Goal: Navigation & Orientation: Find specific page/section

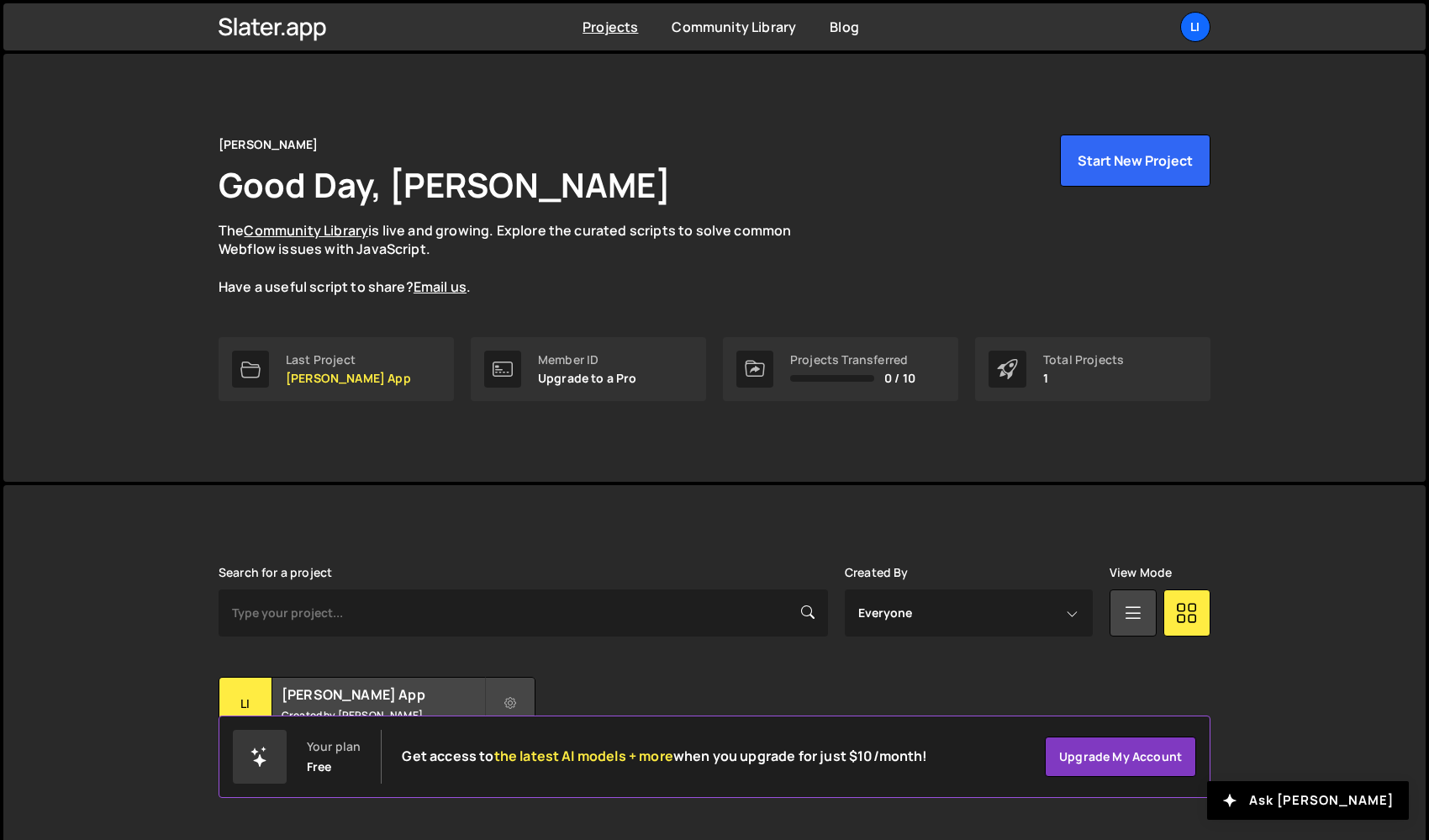
click at [1277, 579] on div "Slater is designed for desktop use. Please use a larger screen to access the fu…" at bounding box center [714, 674] width 1422 height 377
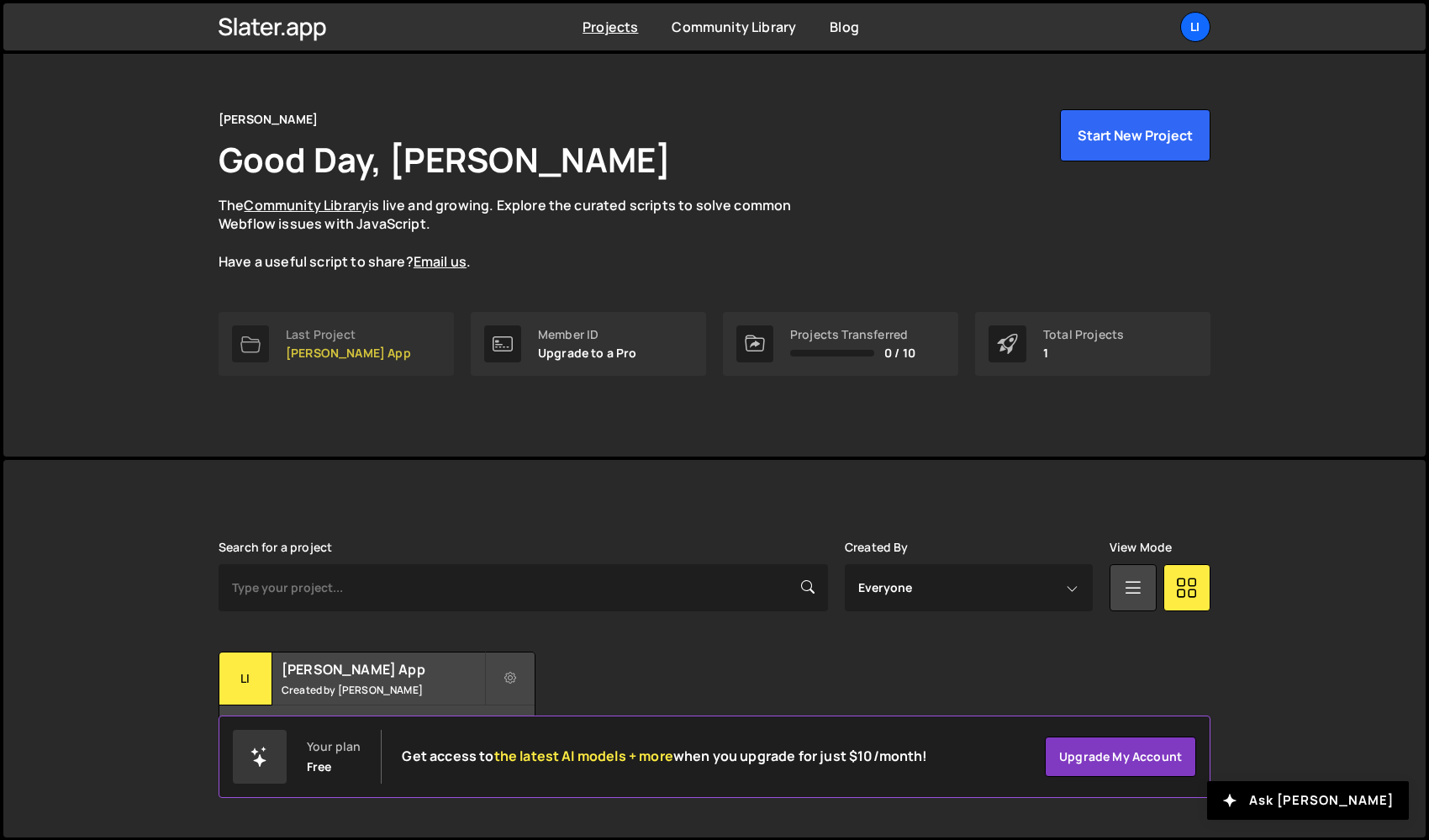
click at [315, 349] on p "[PERSON_NAME] App" at bounding box center [349, 352] width 125 height 13
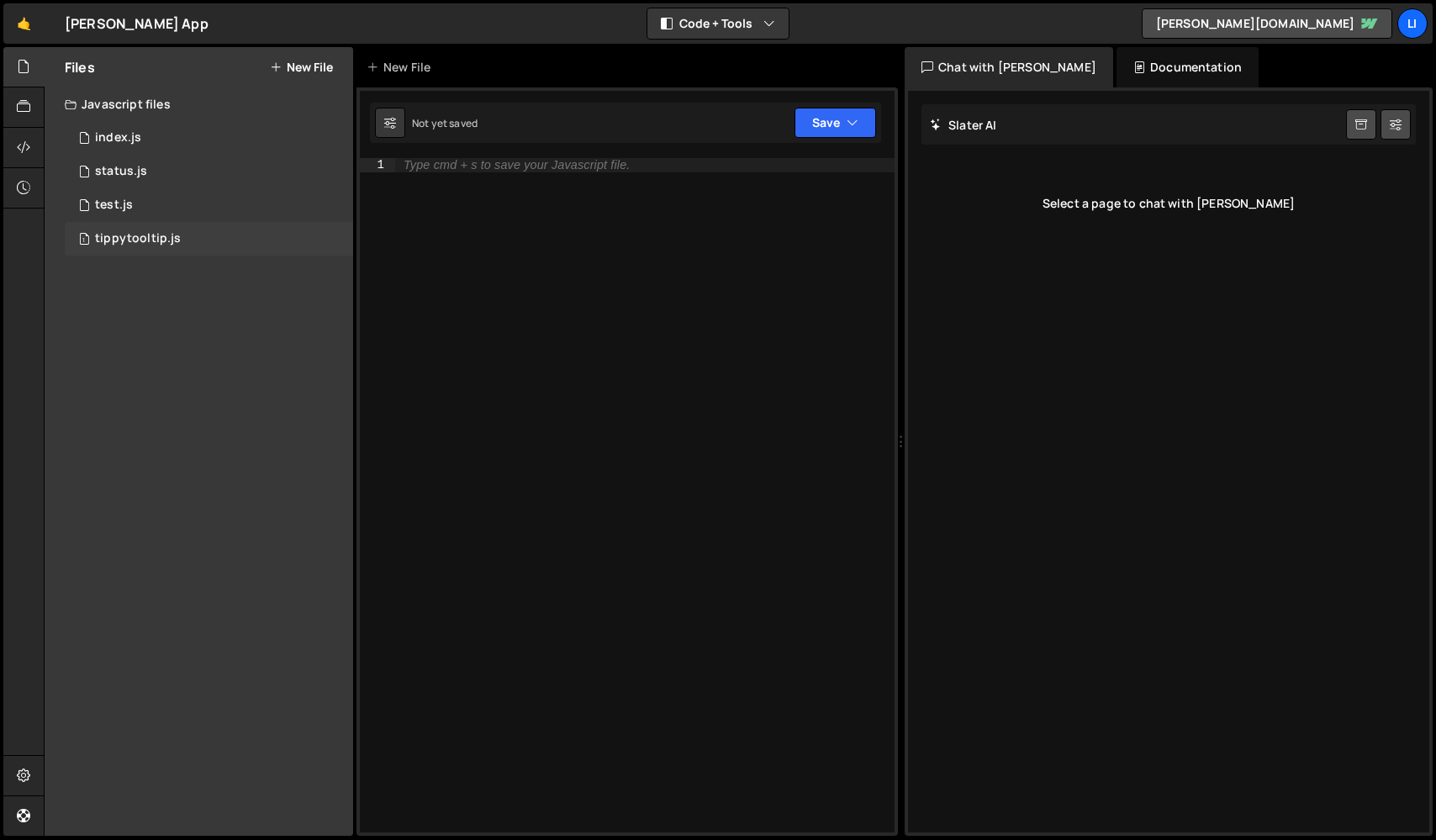
click at [122, 237] on div "tippytooltip.js" at bounding box center [138, 238] width 85 height 15
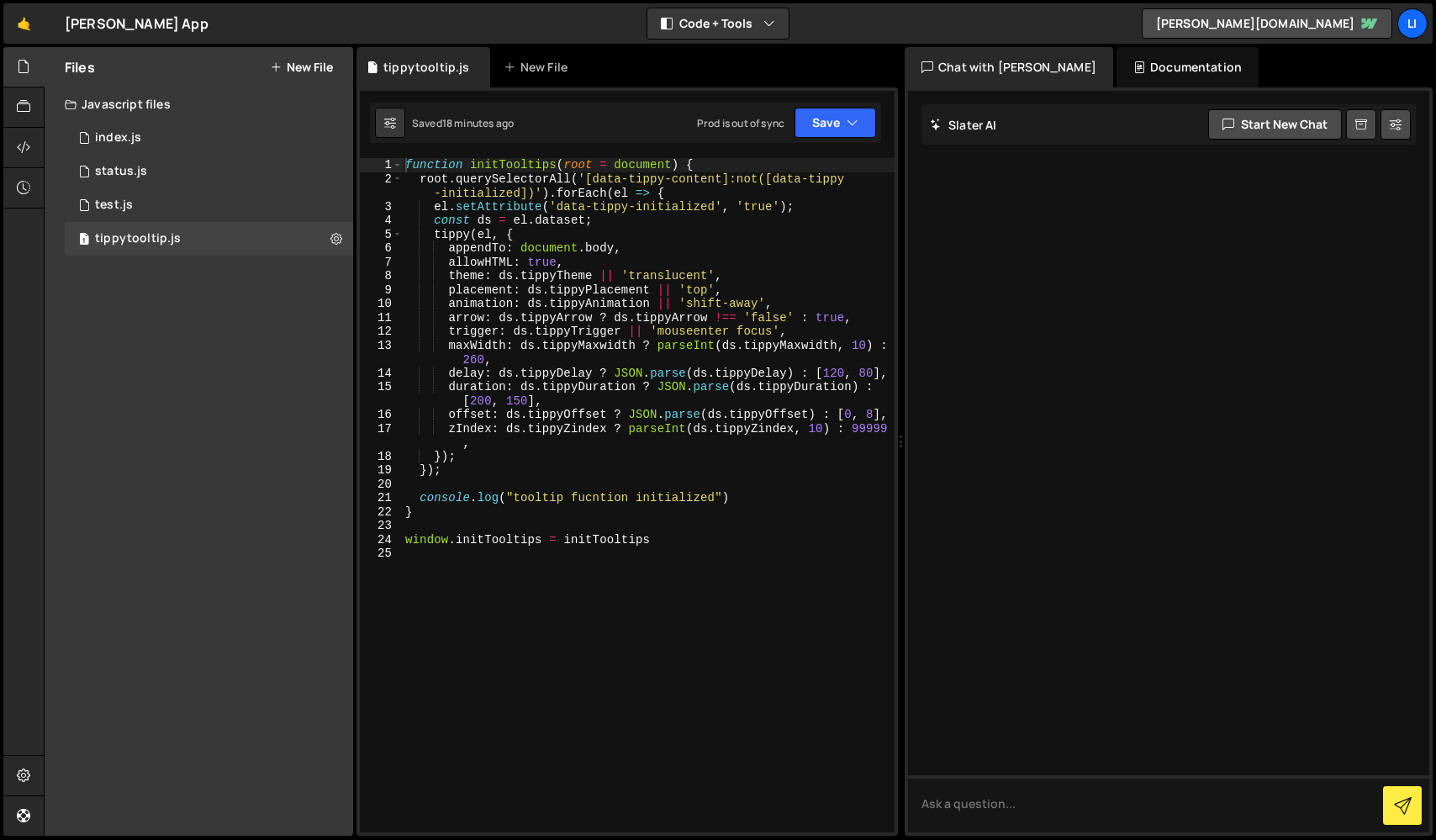
click at [80, 21] on div "[PERSON_NAME] App ⚠️ Code is being edited in another browser" at bounding box center [136, 23] width 144 height 20
click at [14, 31] on link "🤙" at bounding box center [24, 24] width 41 height 40
